Goal: Transaction & Acquisition: Book appointment/travel/reservation

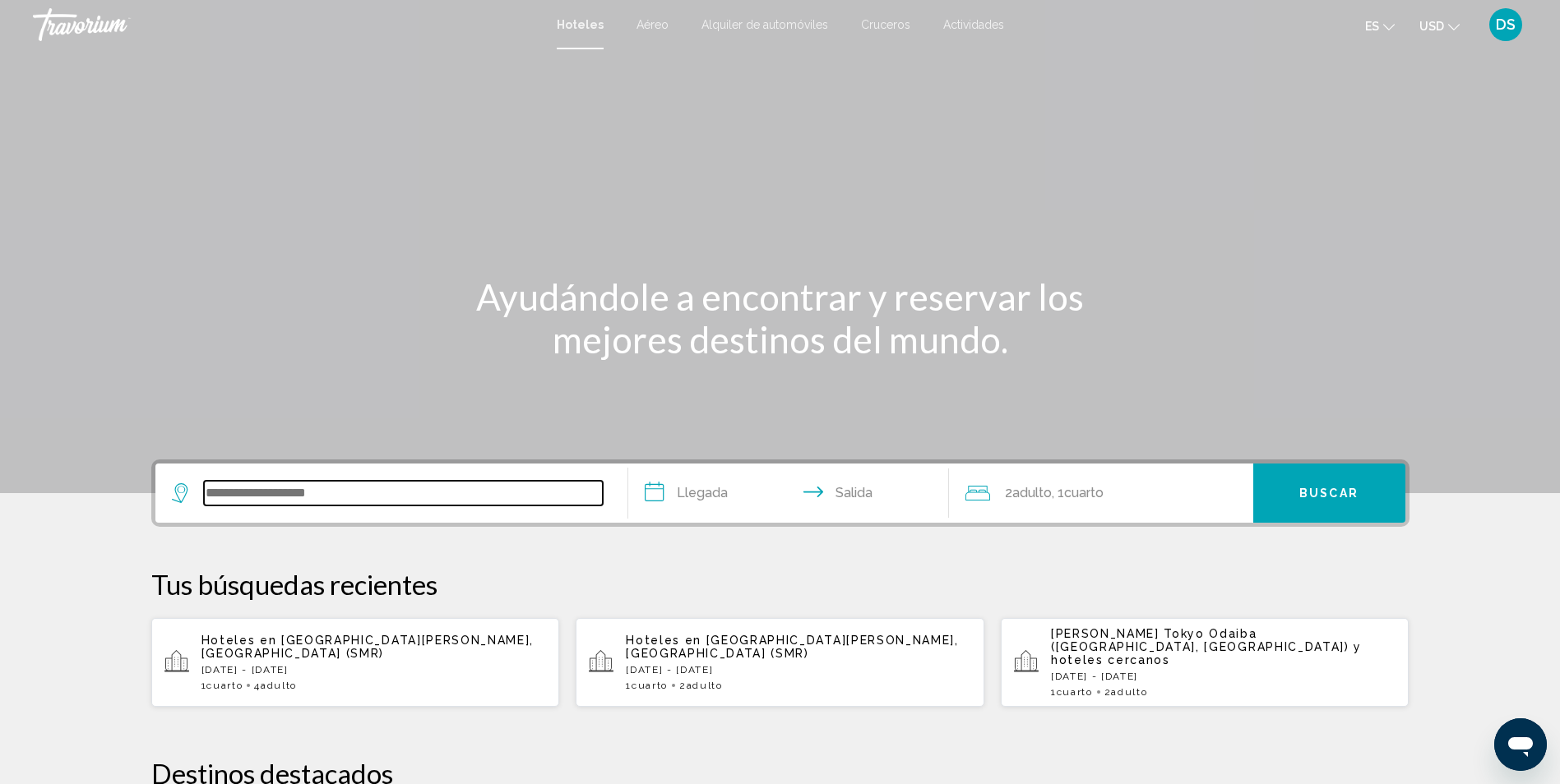
click at [445, 498] on input "Widget de búsqueda" at bounding box center [403, 492] width 399 height 24
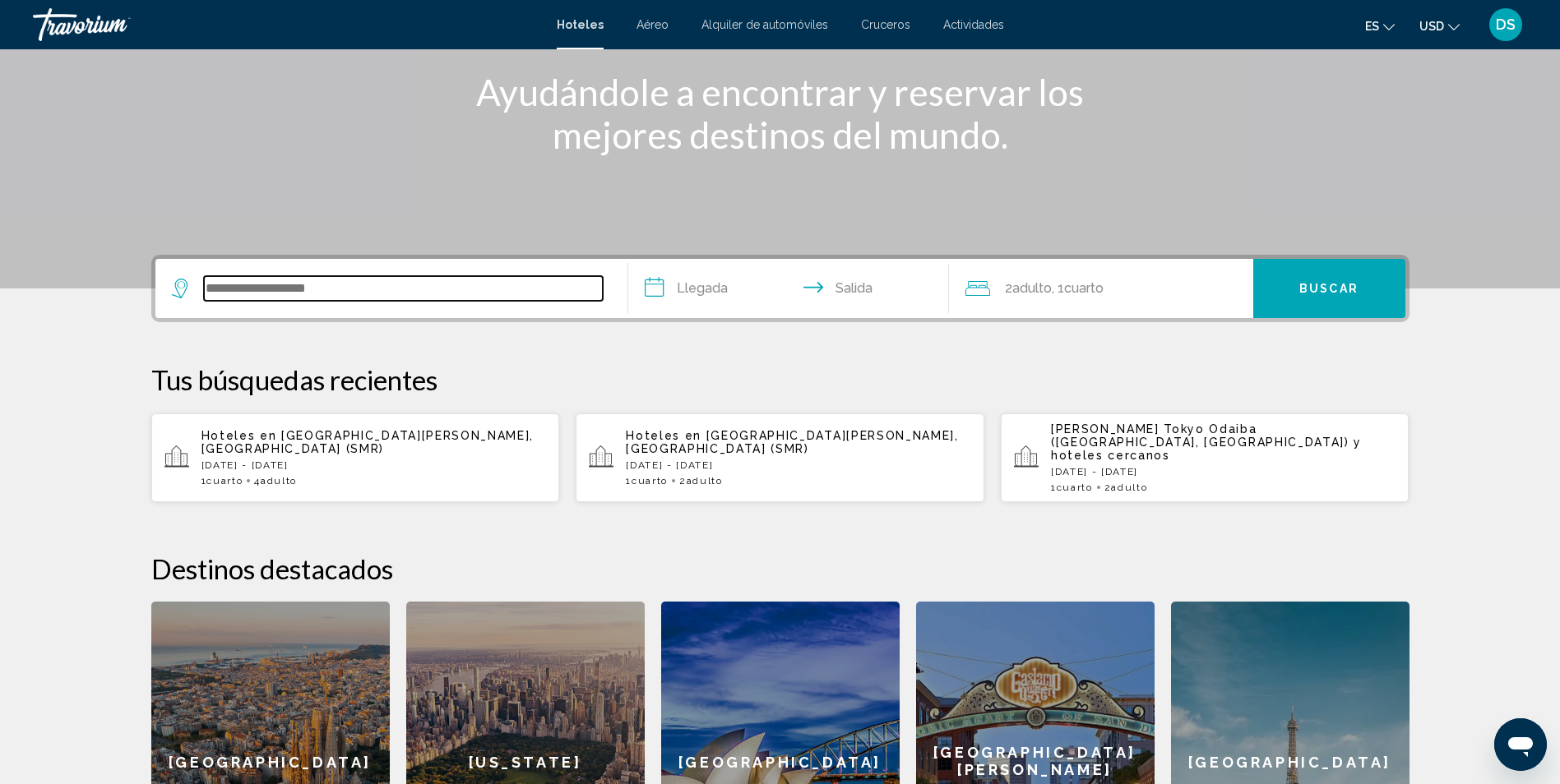
scroll to position [160, 0]
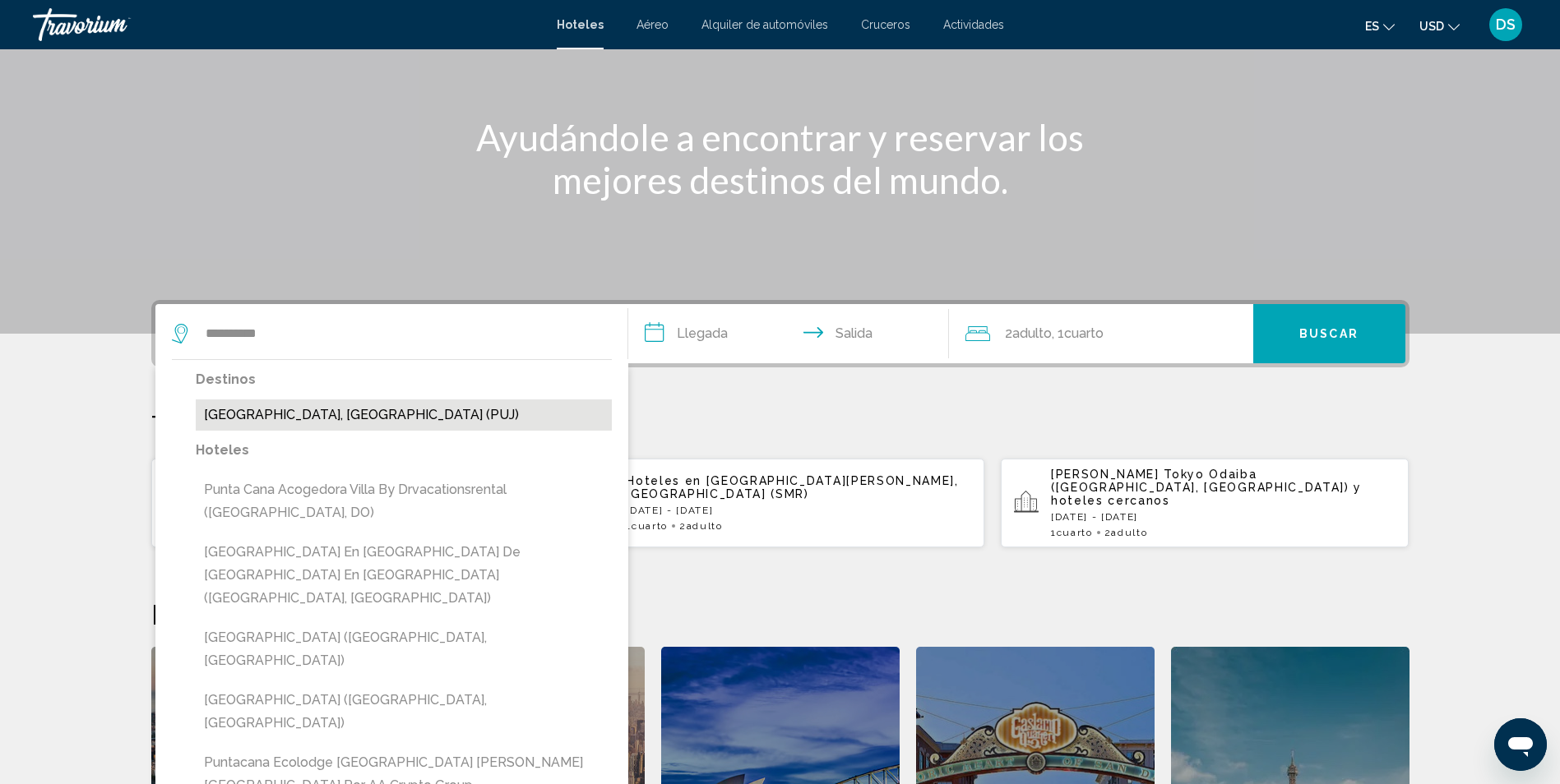
click at [377, 421] on button "[GEOGRAPHIC_DATA], [GEOGRAPHIC_DATA] (PUJ)" at bounding box center [403, 415] width 416 height 31
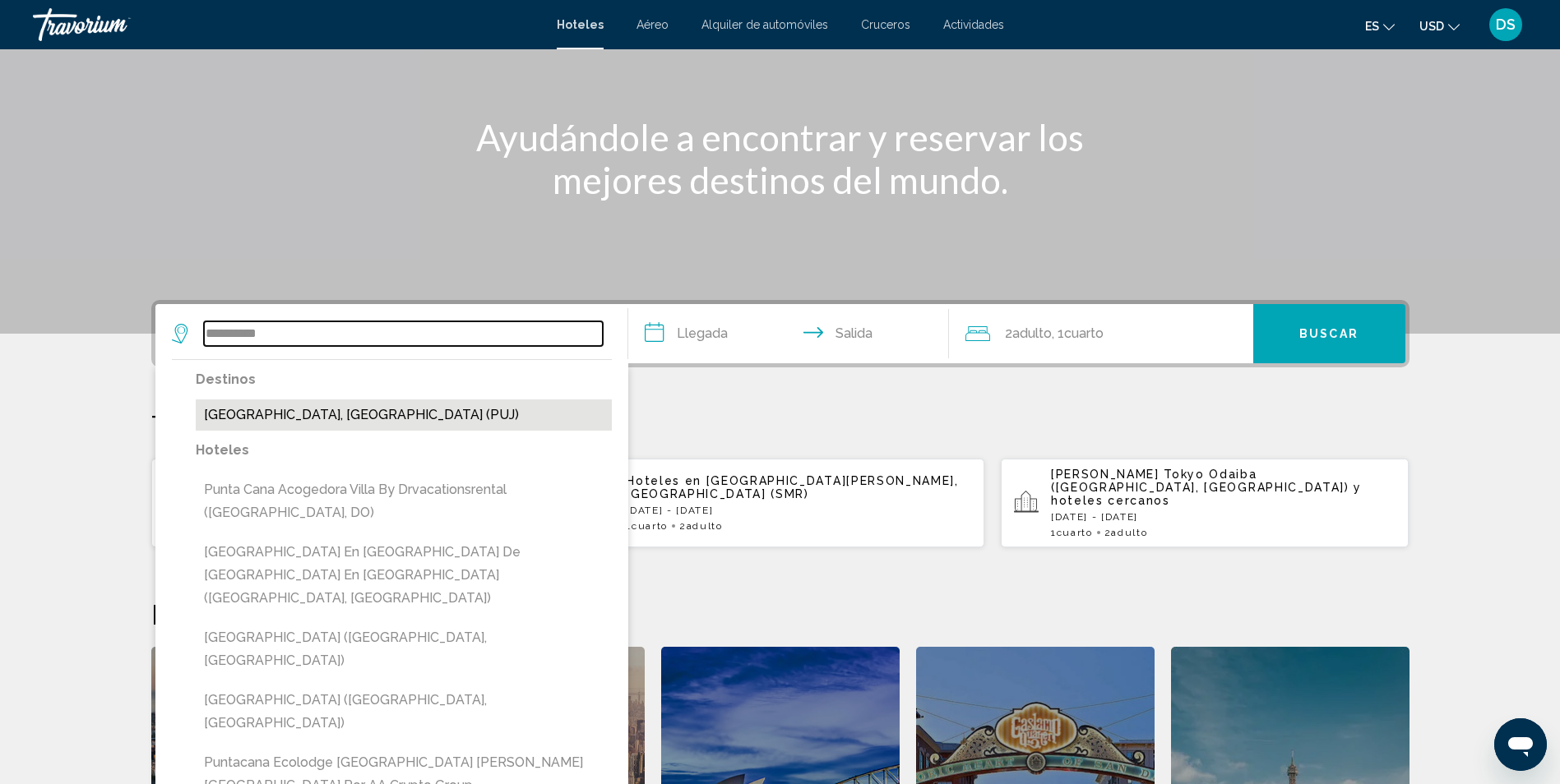
type input "**********"
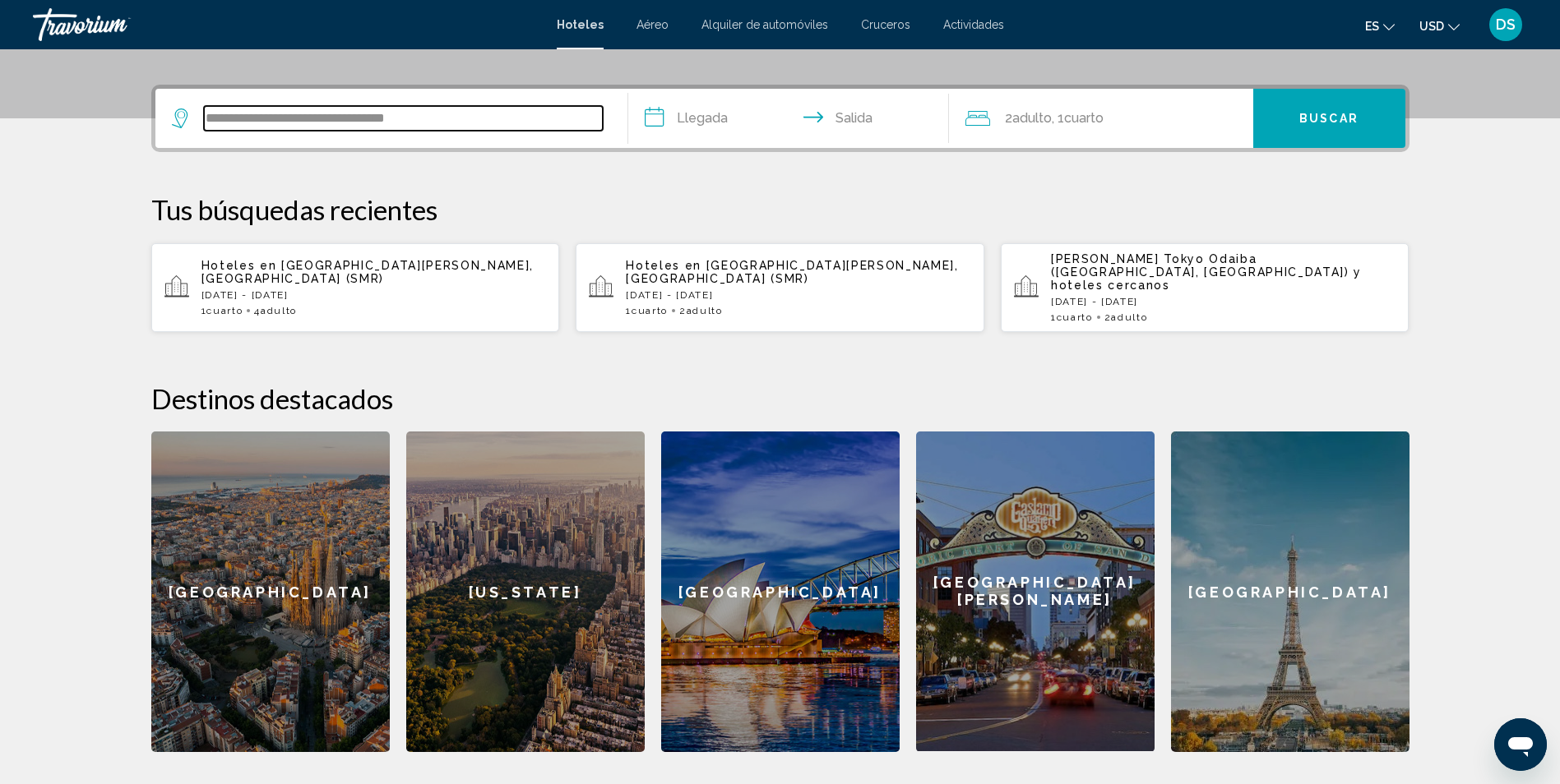
scroll to position [406, 0]
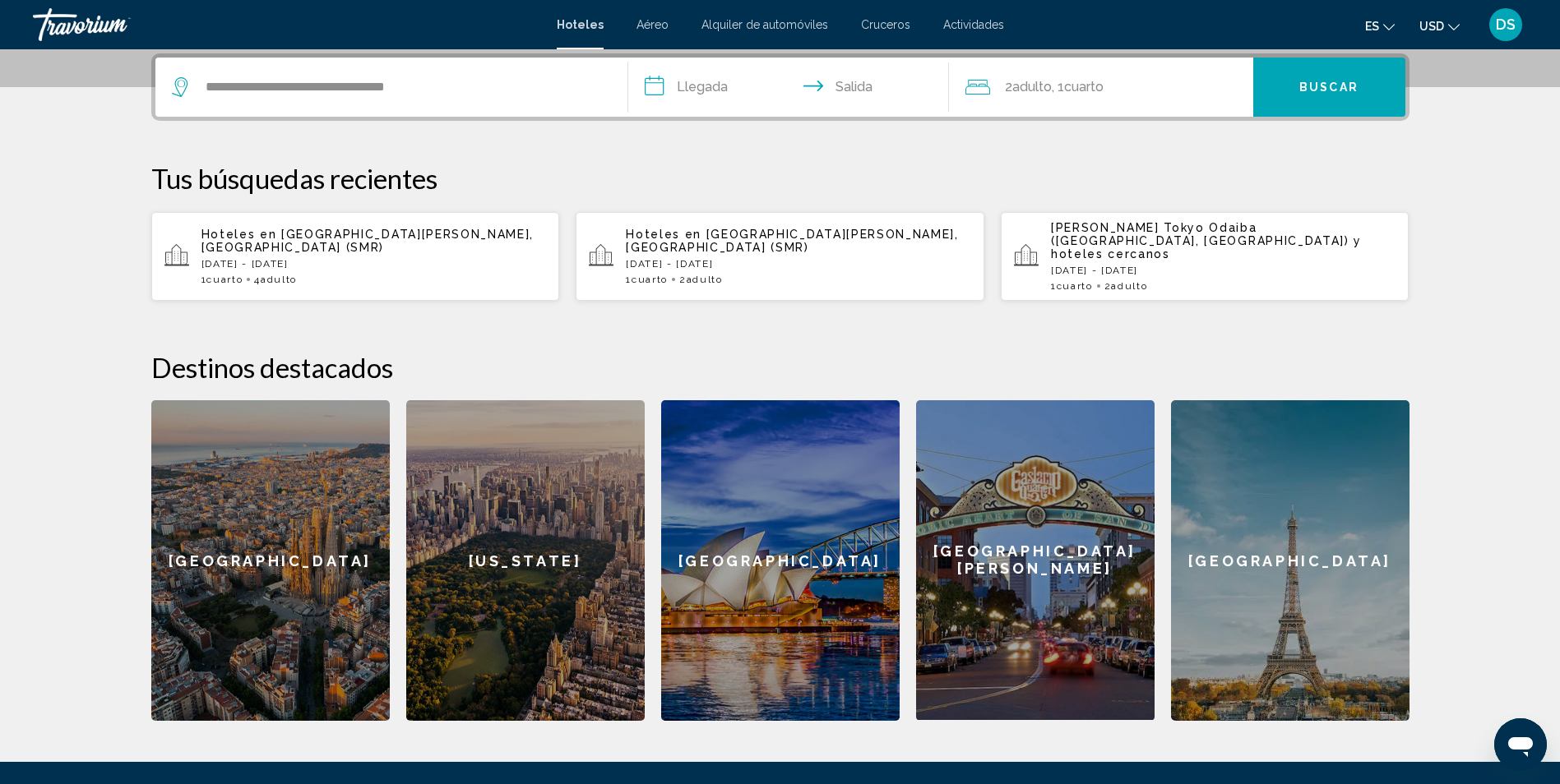
click at [722, 92] on input "**********" at bounding box center [792, 89] width 327 height 64
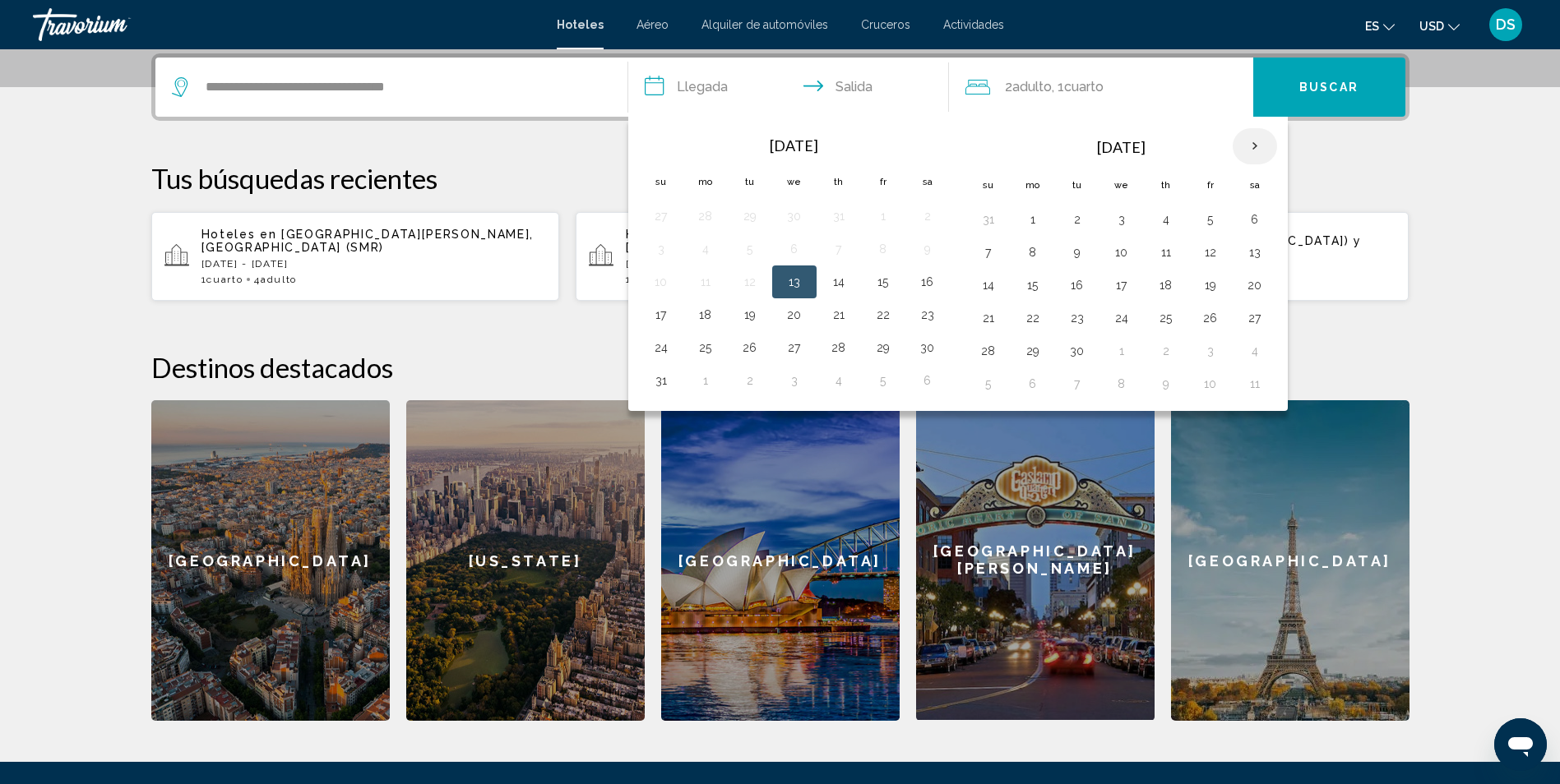
click at [1245, 142] on th "Next month" at bounding box center [1254, 146] width 44 height 36
click at [990, 255] on button "5" at bounding box center [988, 252] width 26 height 23
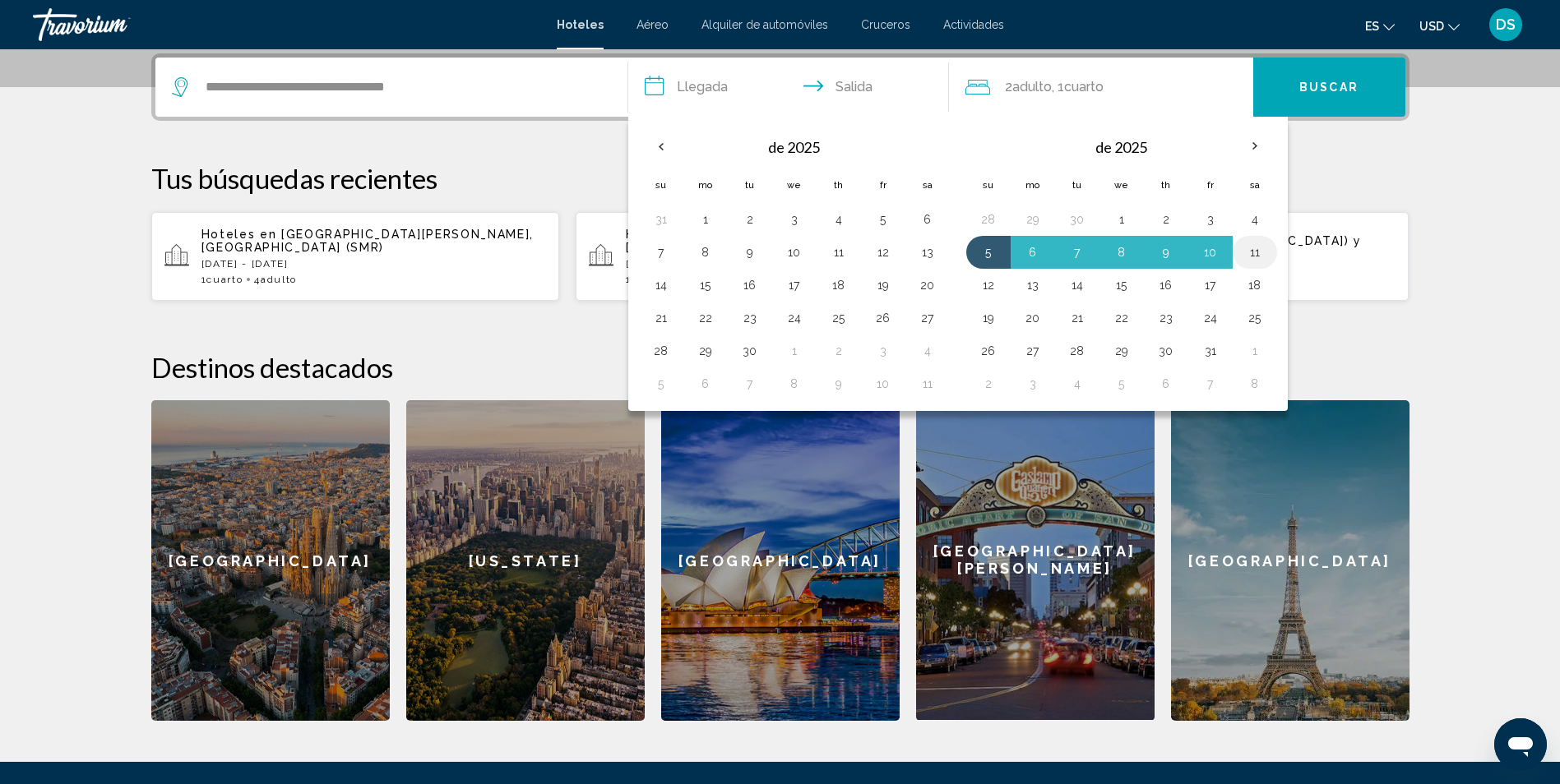
click at [1251, 248] on button "11" at bounding box center [1254, 252] width 26 height 23
type input "**********"
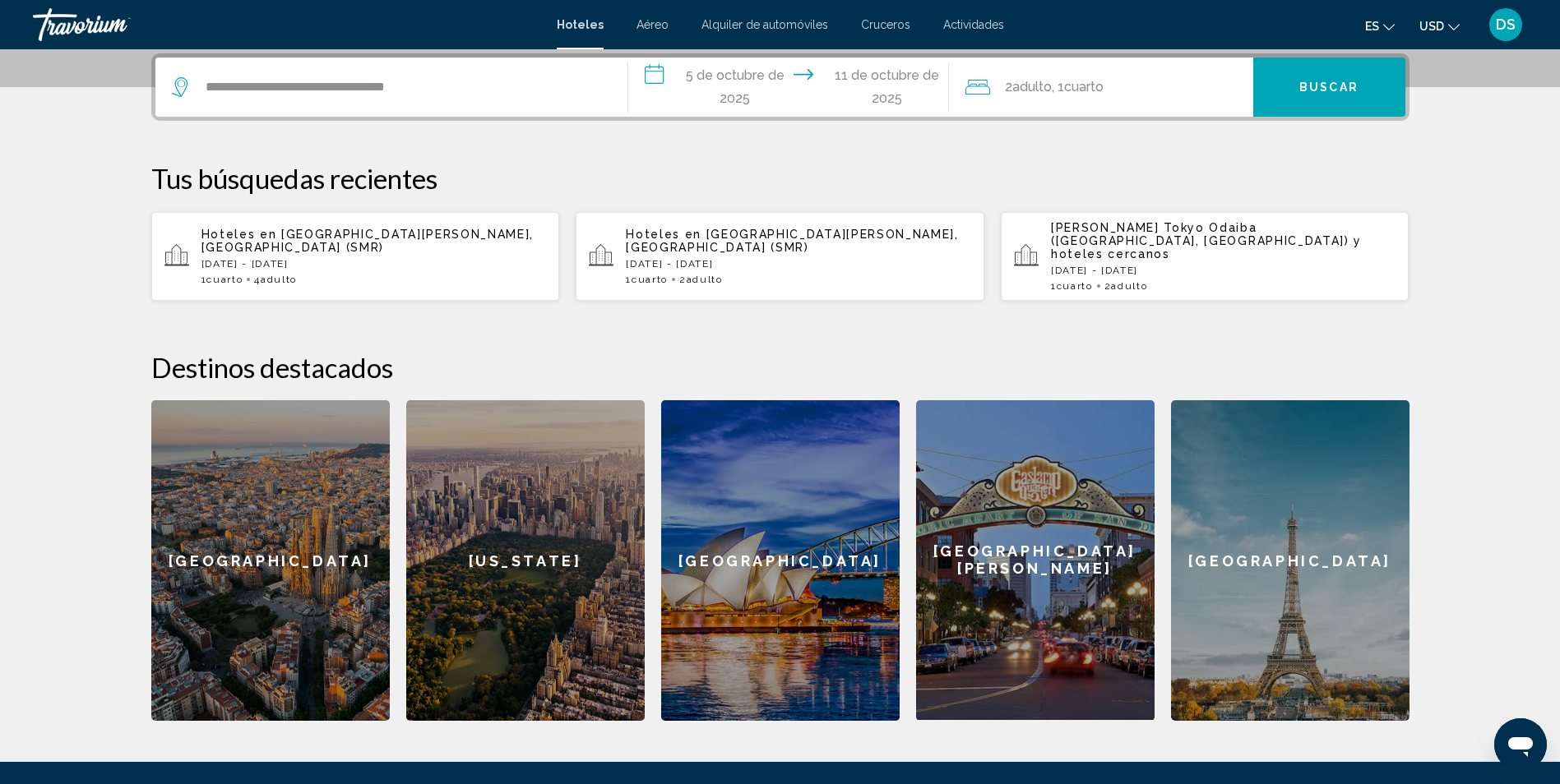
click at [1171, 84] on div "2 Adulto Adulto , 1 Cuarto habitaciones" at bounding box center [1109, 87] width 288 height 23
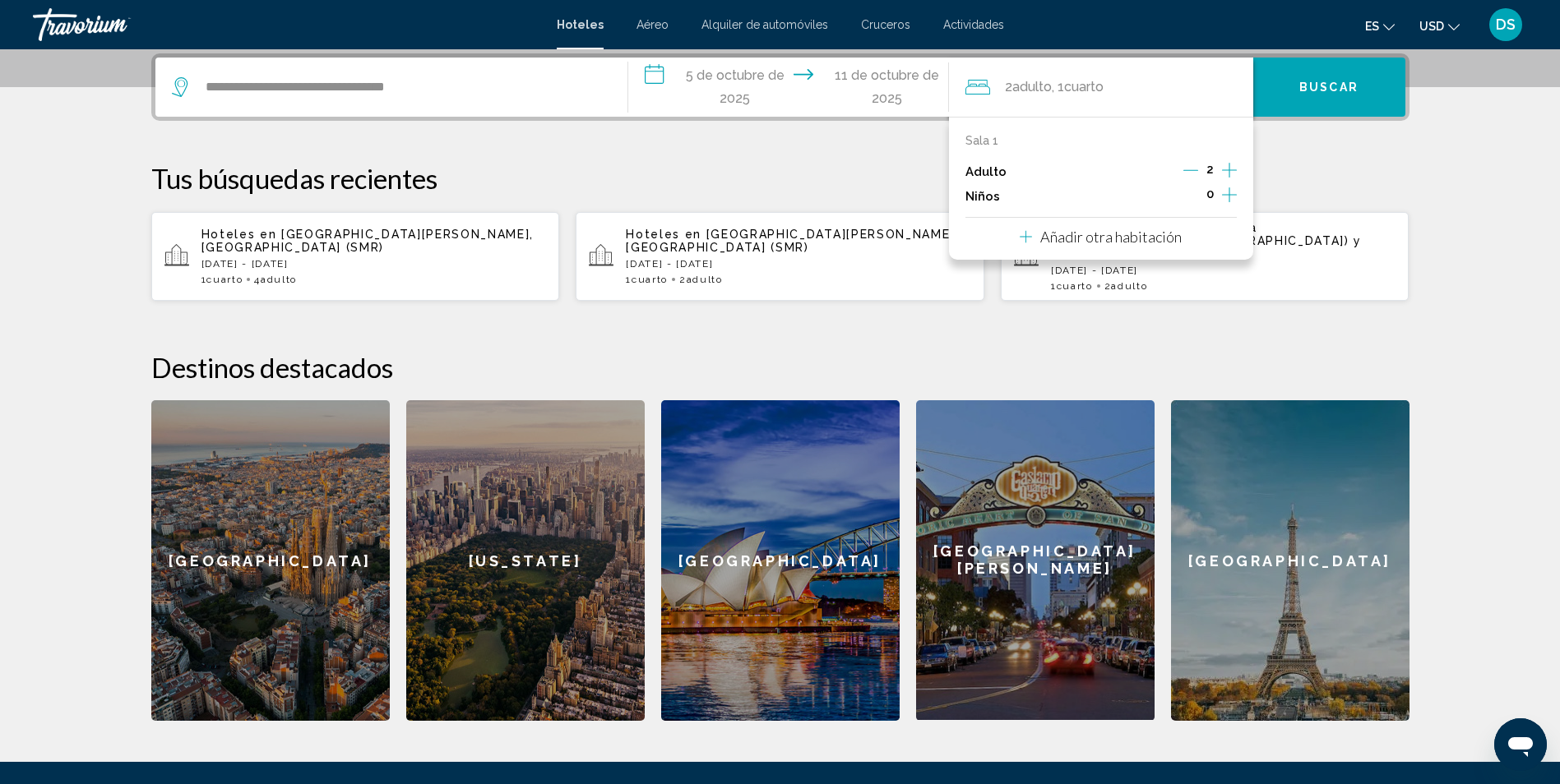
click at [1225, 171] on icon "Incrementar adultos" at bounding box center [1229, 170] width 14 height 20
click at [1303, 105] on button "Buscar" at bounding box center [1329, 87] width 152 height 59
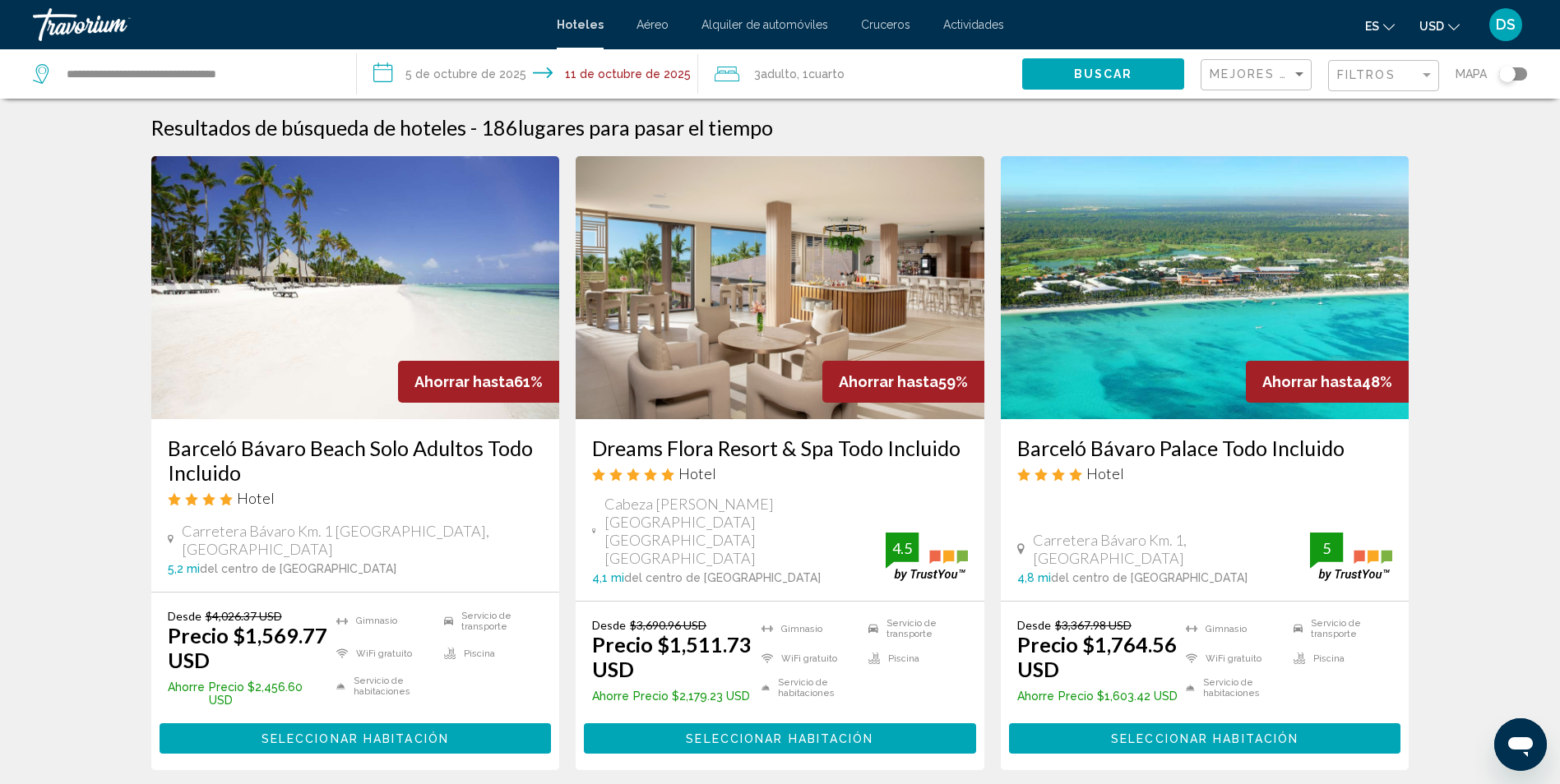
click at [411, 732] on span "Seleccionar habitación" at bounding box center [355, 738] width 188 height 13
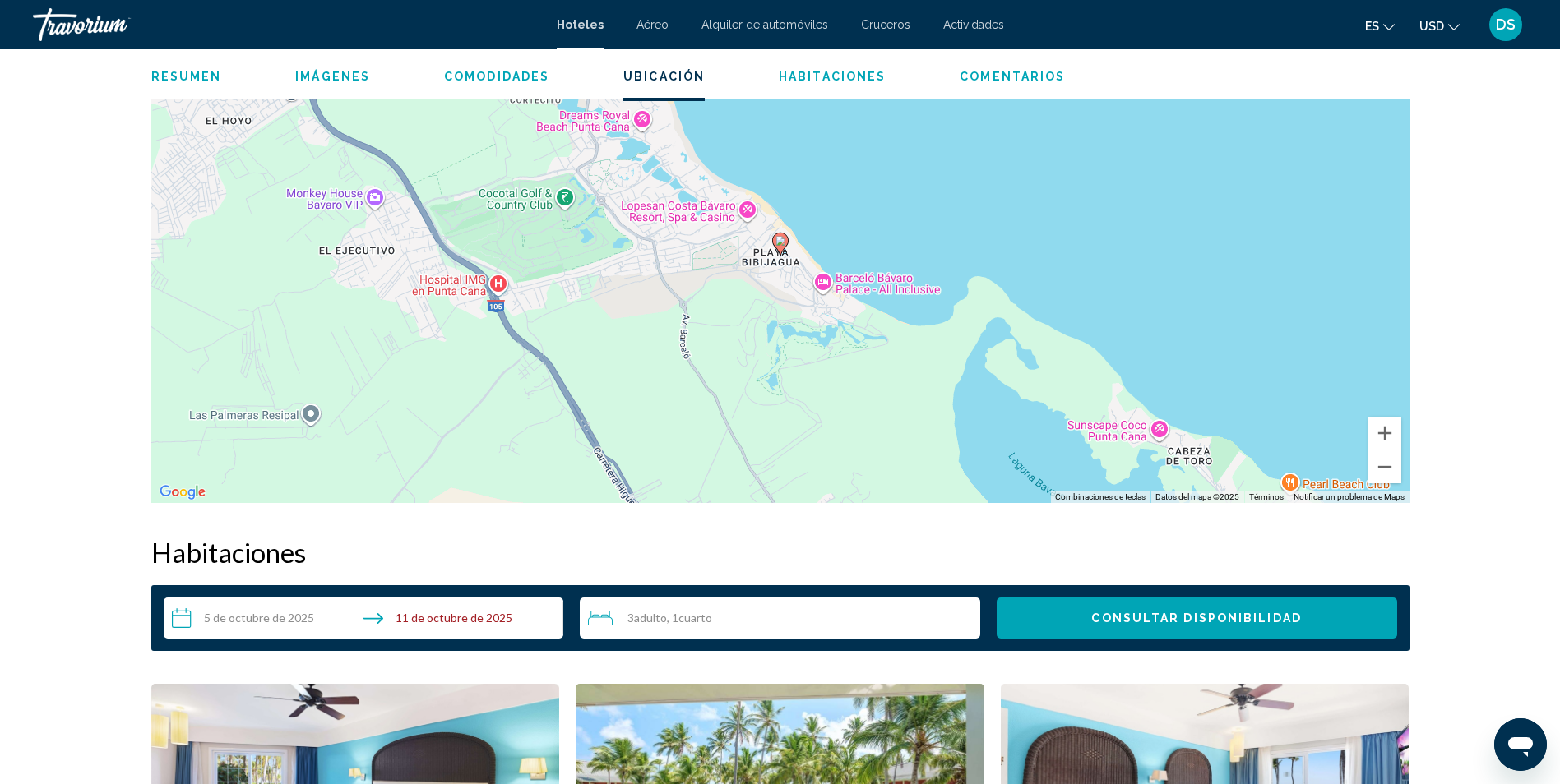
scroll to position [1233, 0]
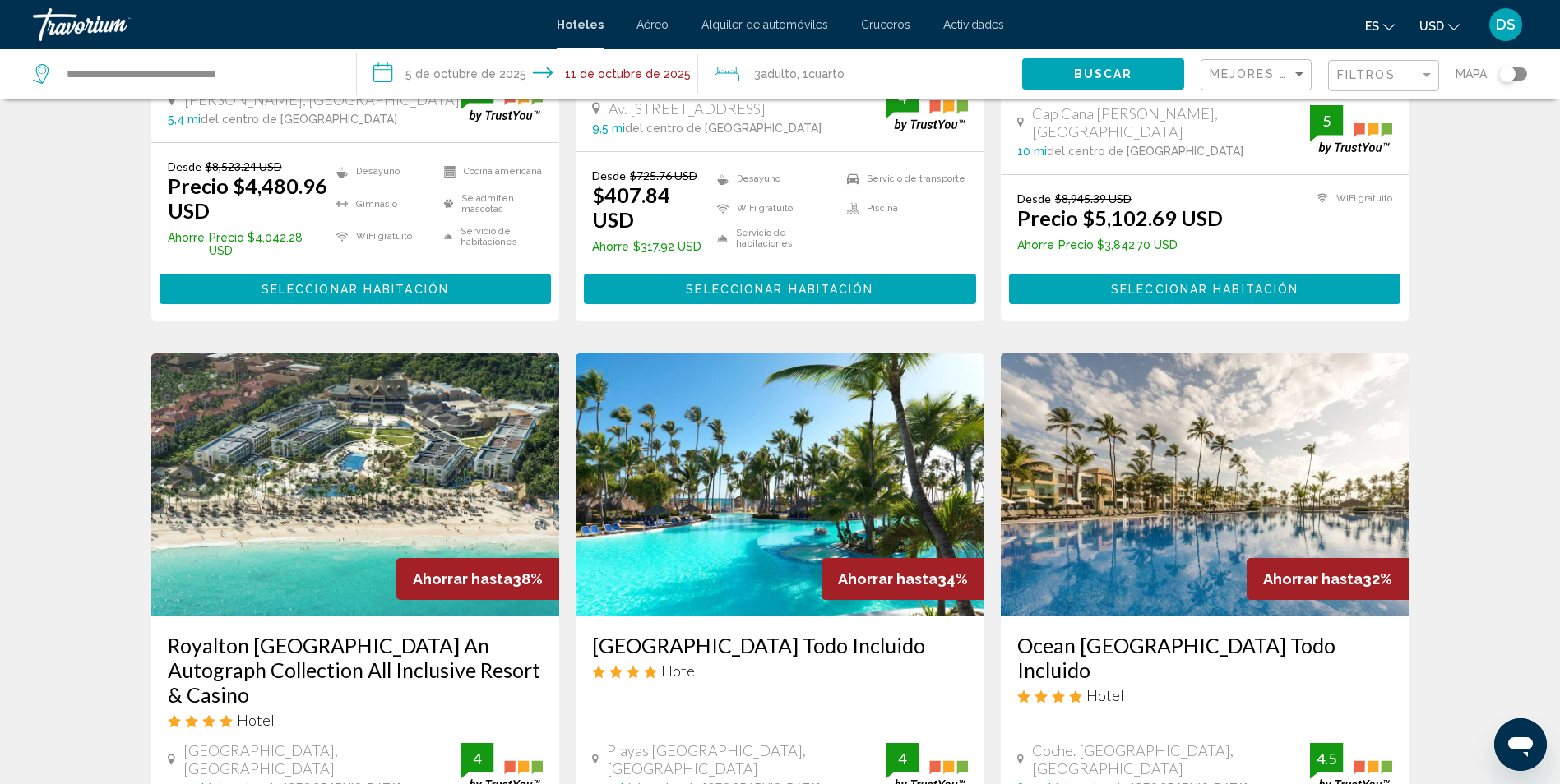
scroll to position [986, 0]
